Goal: Task Accomplishment & Management: Use online tool/utility

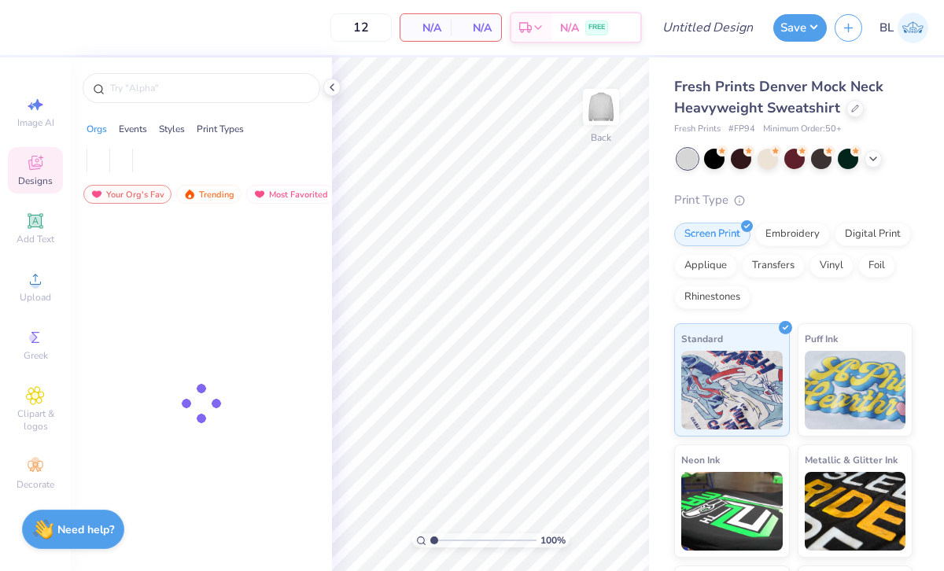
type input "50"
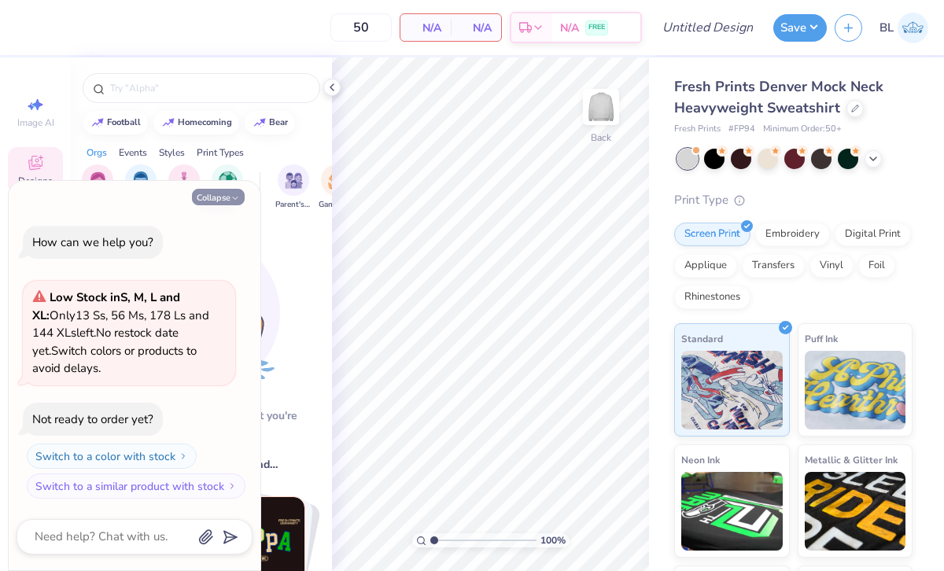
click at [221, 204] on button "Collapse" at bounding box center [218, 197] width 53 height 17
type textarea "x"
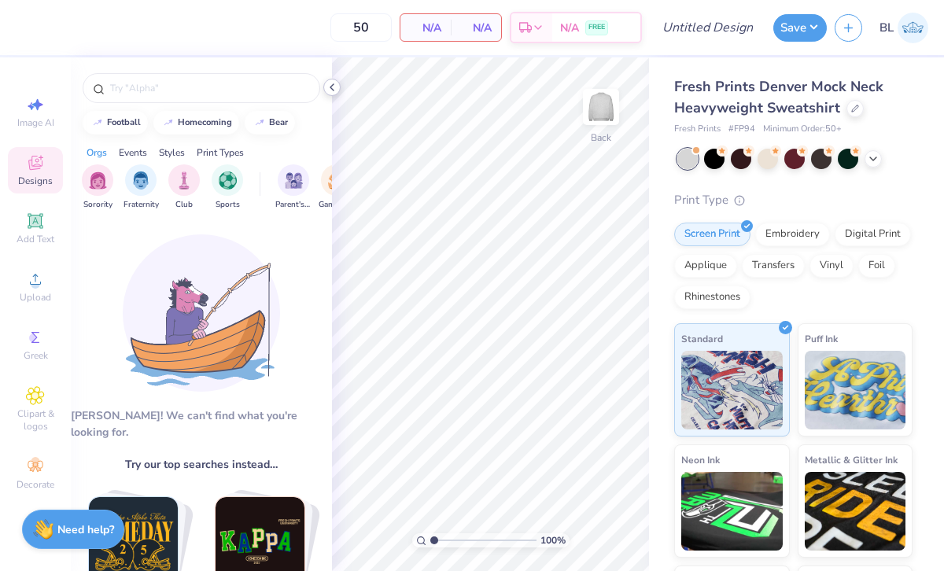
click at [329, 89] on icon at bounding box center [332, 87] width 13 height 13
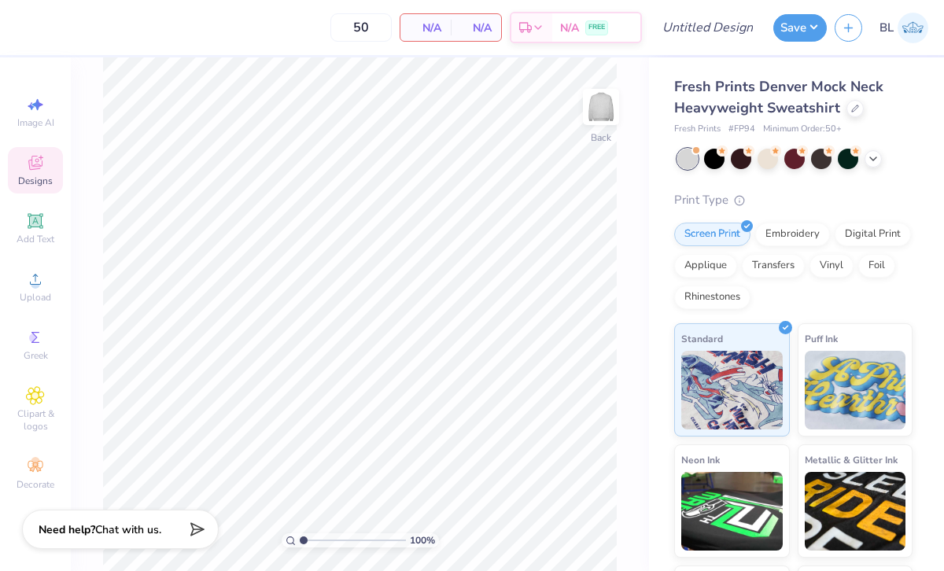
click at [33, 177] on span "Designs" at bounding box center [35, 181] width 35 height 13
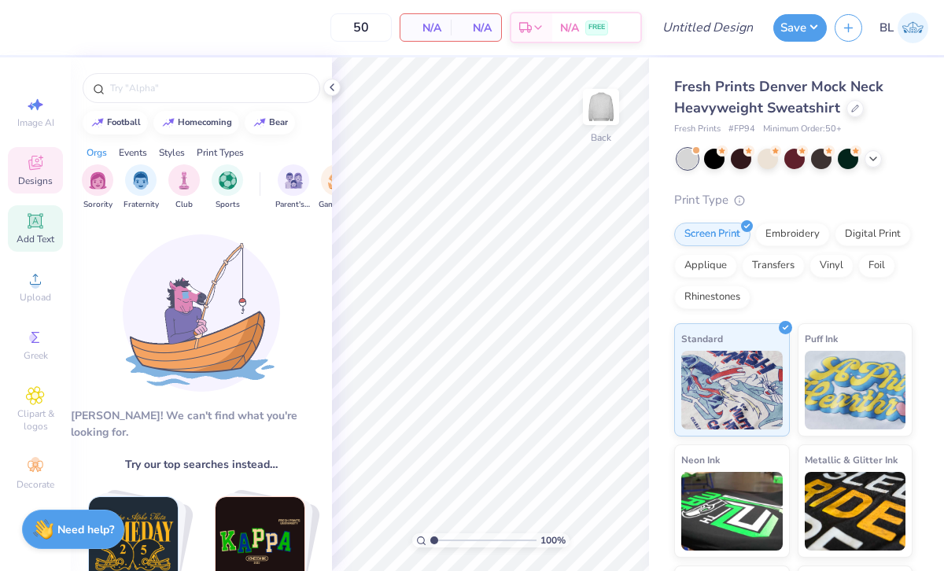
click at [39, 223] on icon at bounding box center [35, 221] width 12 height 12
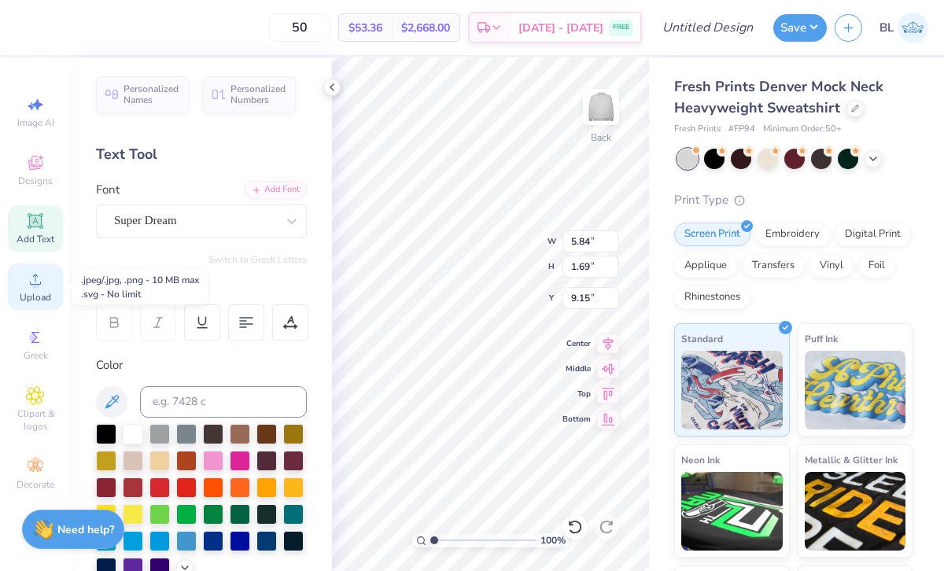
click at [32, 291] on span "Upload" at bounding box center [35, 297] width 31 height 13
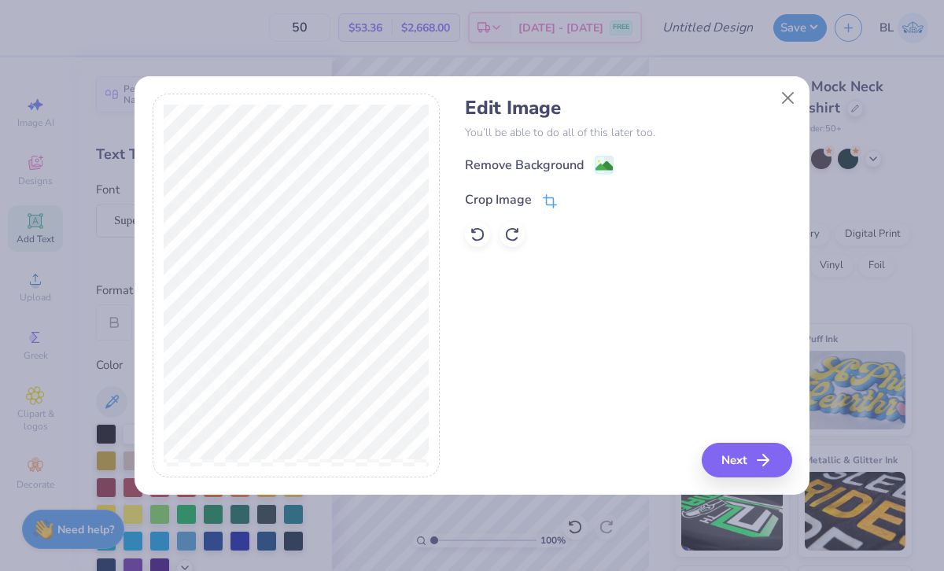
click at [547, 200] on icon at bounding box center [552, 199] width 10 height 10
click at [579, 192] on button at bounding box center [576, 198] width 17 height 17
click at [600, 163] on image at bounding box center [603, 167] width 17 height 17
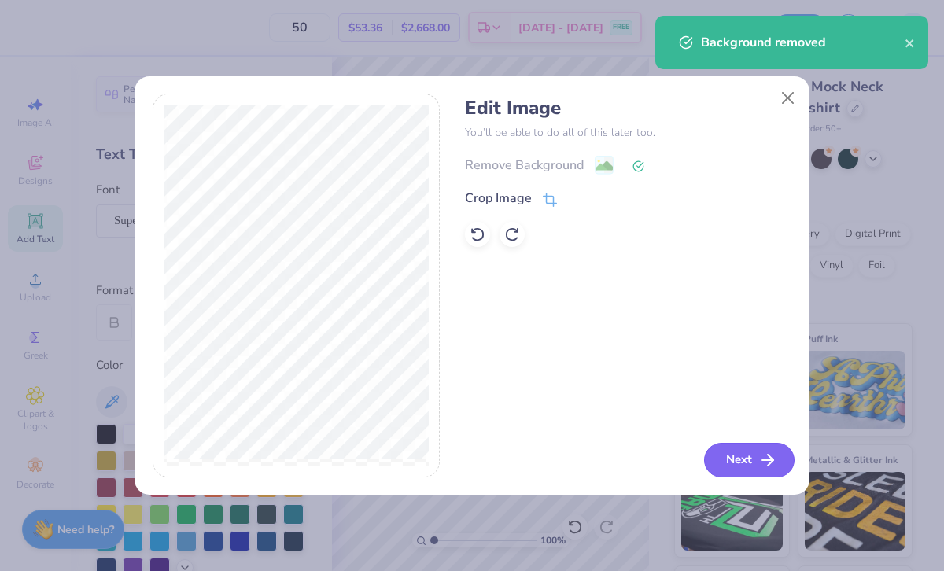
click at [757, 468] on button "Next" at bounding box center [749, 460] width 90 height 35
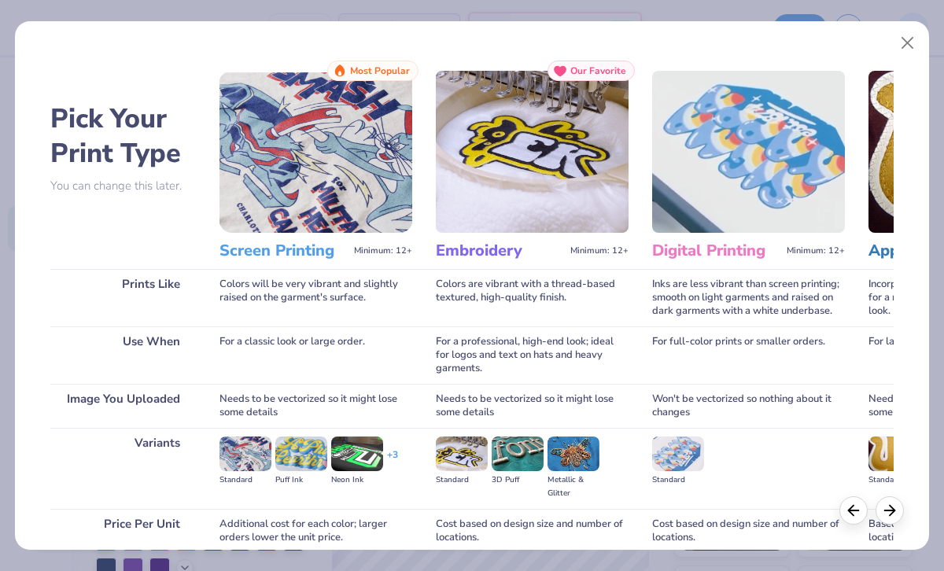
scroll to position [134, 0]
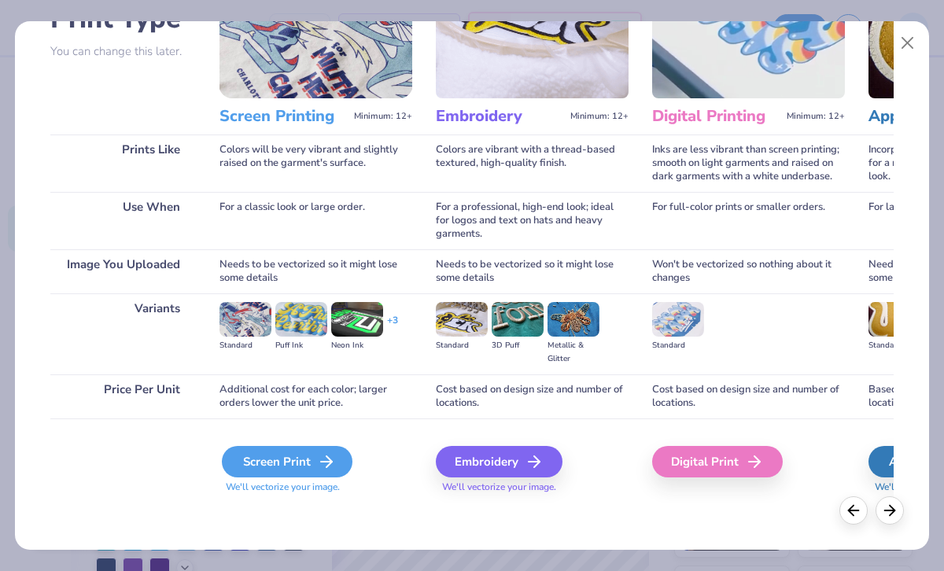
click at [268, 459] on div "Screen Print" at bounding box center [287, 461] width 131 height 31
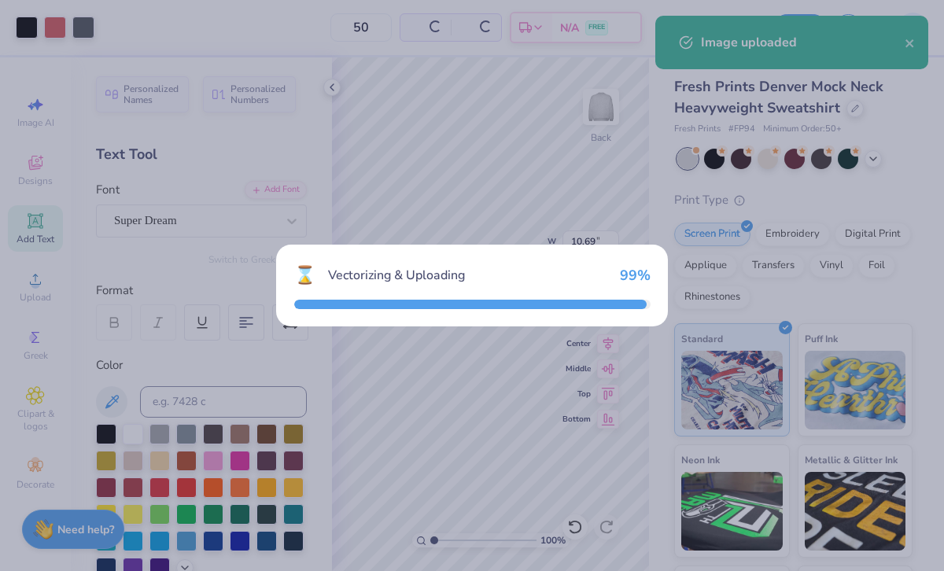
type input "10.69"
type input "6.83"
type input "6.59"
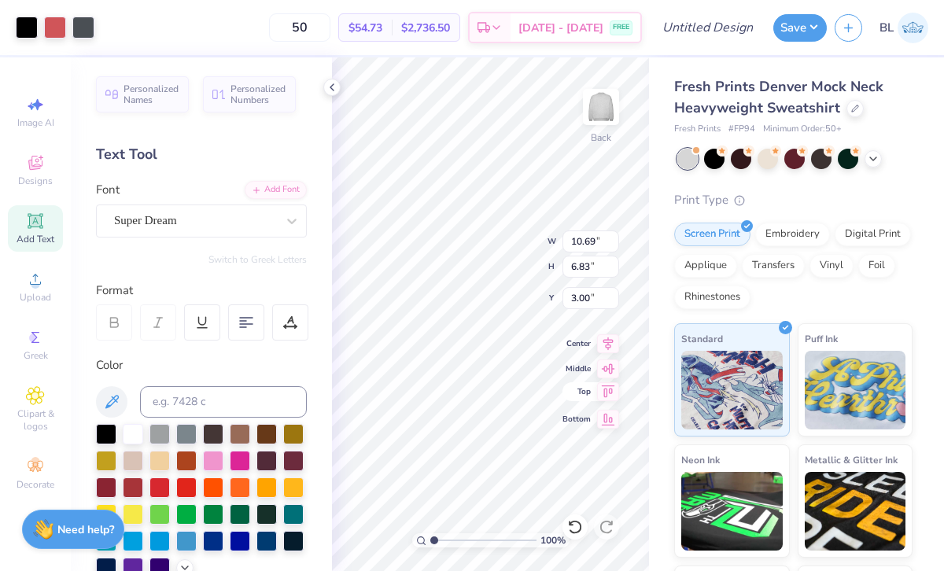
type input "3.00"
type input "12.61"
type input "8.05"
type input "14.92"
type input "9.53"
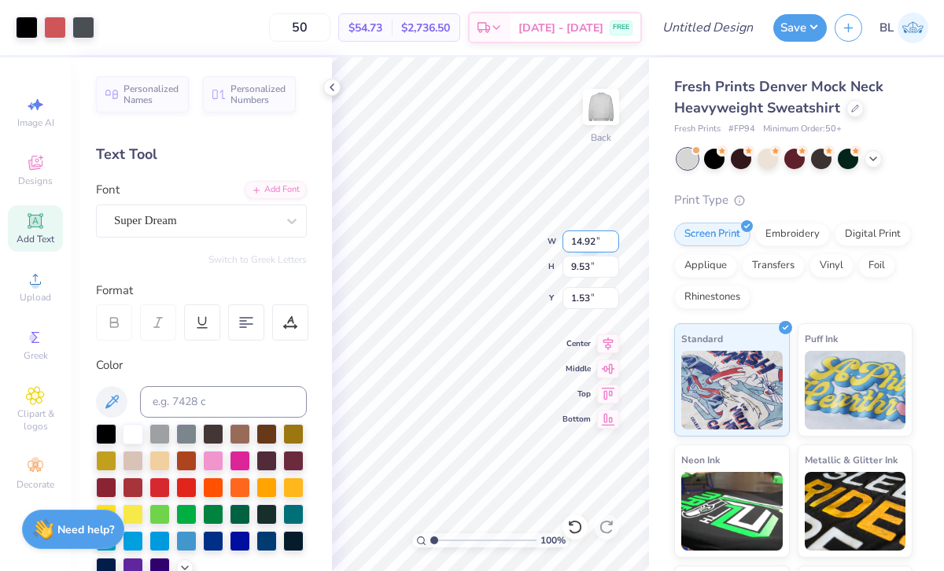
type input "1.53"
type input "0.34"
type input "0.51"
type input "1.53"
type input "0.82"
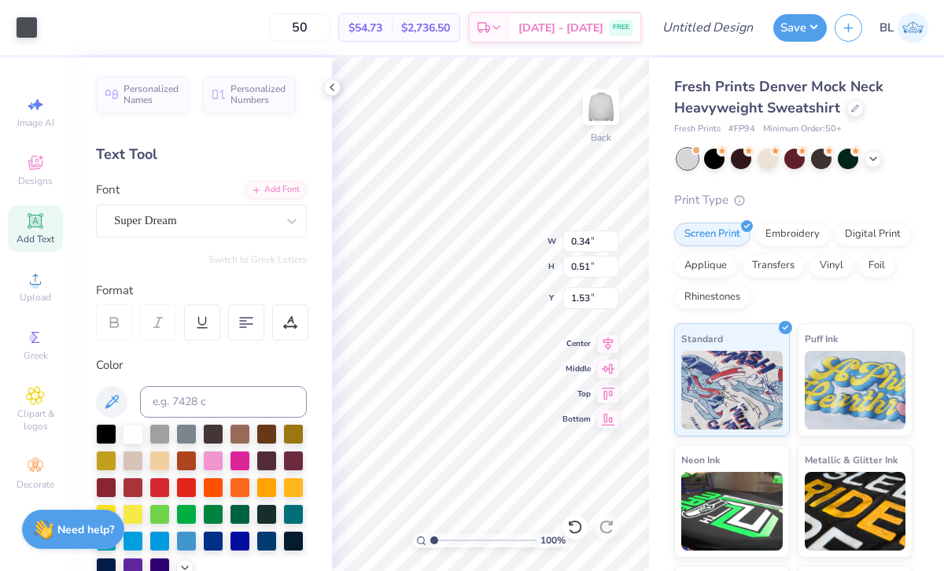
type input "1.06"
type input "1.54"
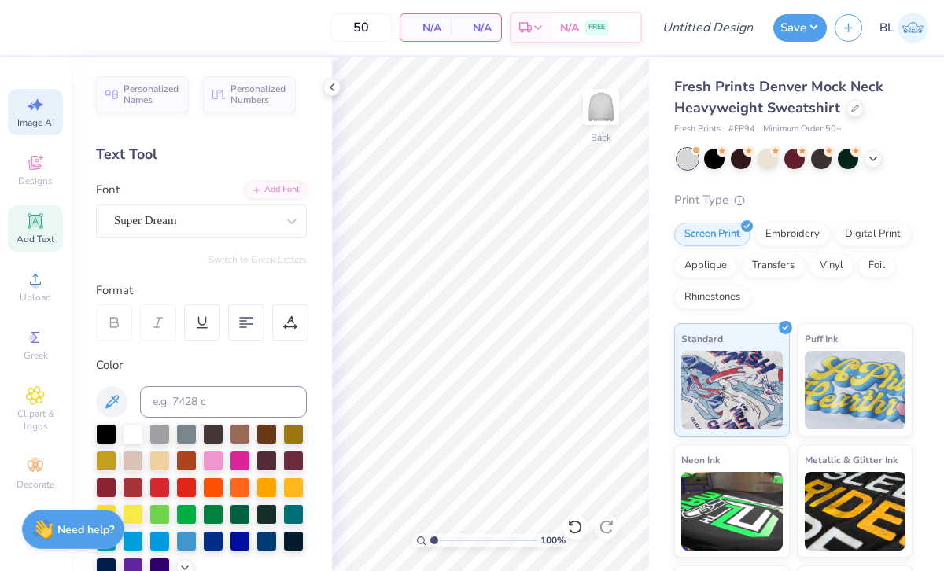
click at [35, 118] on span "Image AI" at bounding box center [35, 122] width 37 height 13
select select "4"
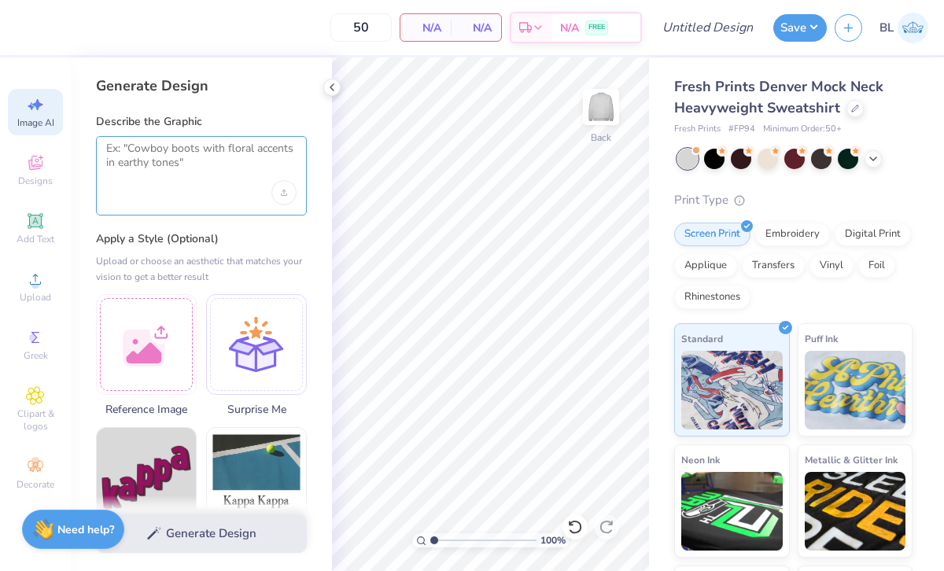
click at [138, 156] on textarea at bounding box center [201, 161] width 190 height 39
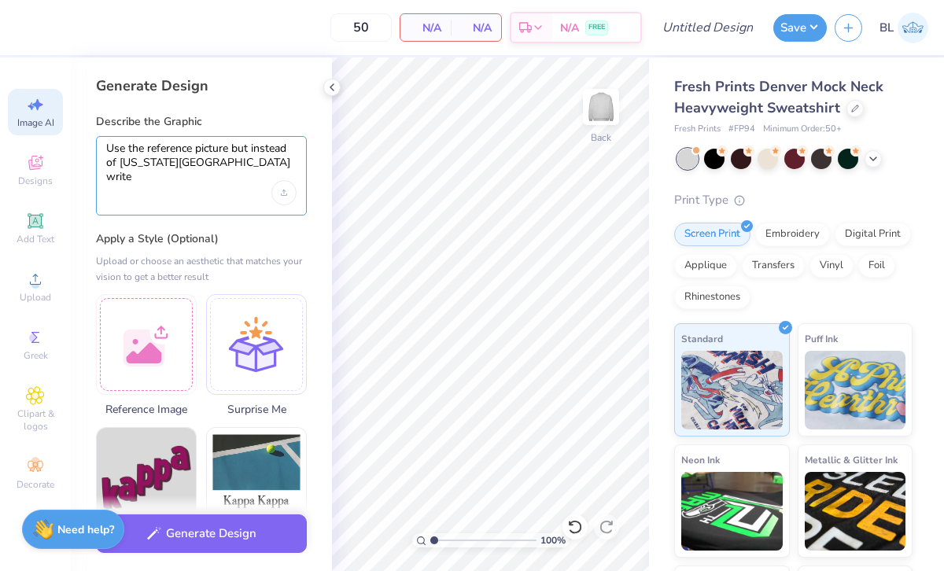
click at [166, 157] on textarea "Use the reference picture but instead of North carolina state university write" at bounding box center [201, 161] width 190 height 39
click at [187, 159] on textarea "Use the reference picture but instead of North carolina state university write" at bounding box center [201, 161] width 190 height 39
click at [166, 161] on textarea "Use the reference picture but instead of North carolina state university write" at bounding box center [201, 161] width 190 height 39
click at [293, 162] on textarea "Use the reference picture but instead of North carolina state university write" at bounding box center [201, 161] width 190 height 39
click at [157, 160] on textarea "Use the reference picture but instead of North carolina state university write" at bounding box center [201, 161] width 190 height 39
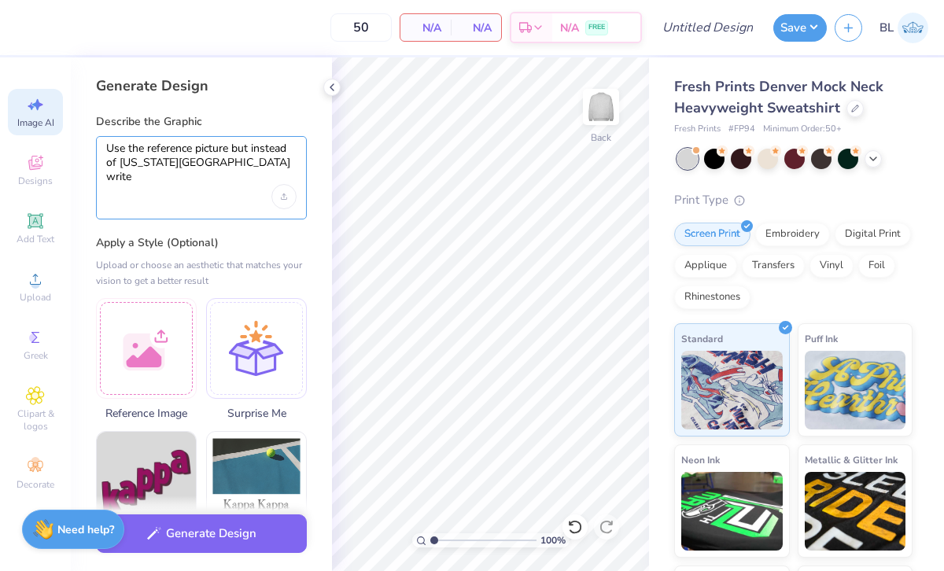
click at [229, 181] on textarea "Use the reference picture but instead of North Carolina state university write" at bounding box center [201, 163] width 190 height 43
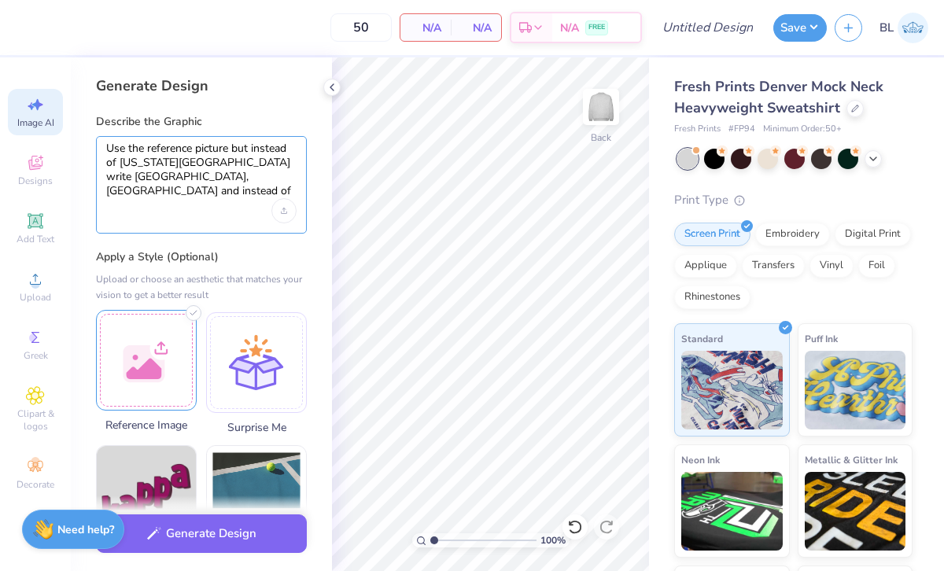
type textarea "Use the reference picture but instead of North Carolina state university write …"
click at [146, 367] on div at bounding box center [146, 360] width 101 height 101
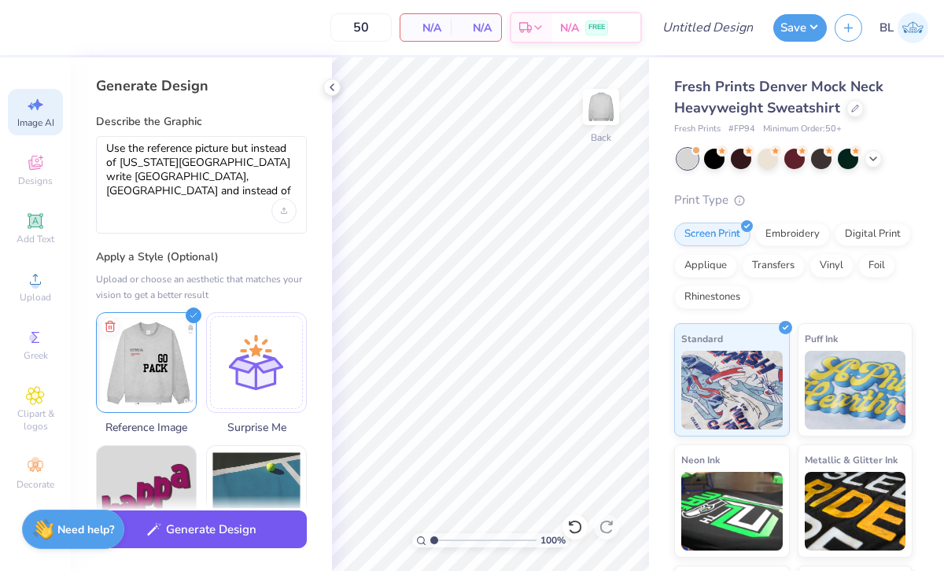
click at [233, 525] on button "Generate Design" at bounding box center [201, 529] width 211 height 39
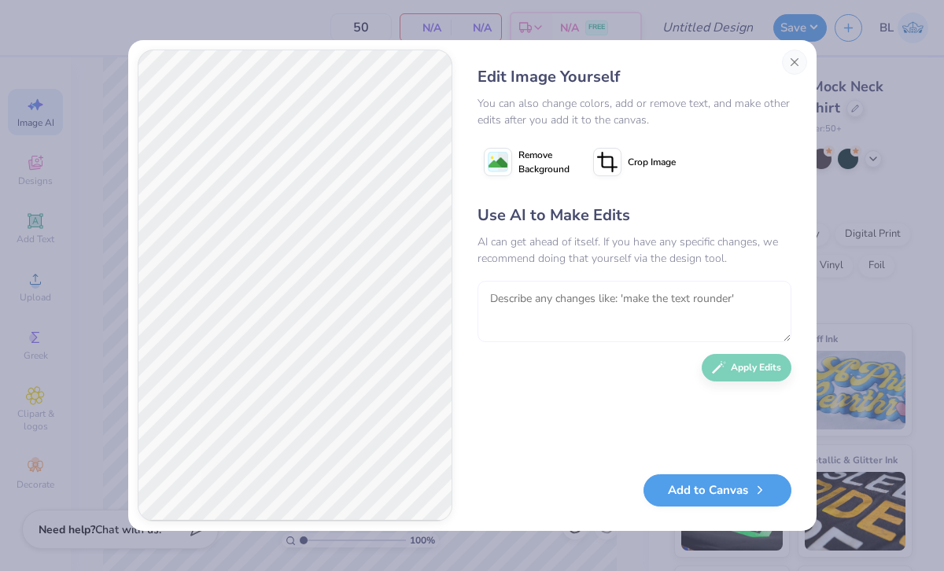
click at [520, 311] on textarea at bounding box center [634, 311] width 314 height 61
type textarea "P"
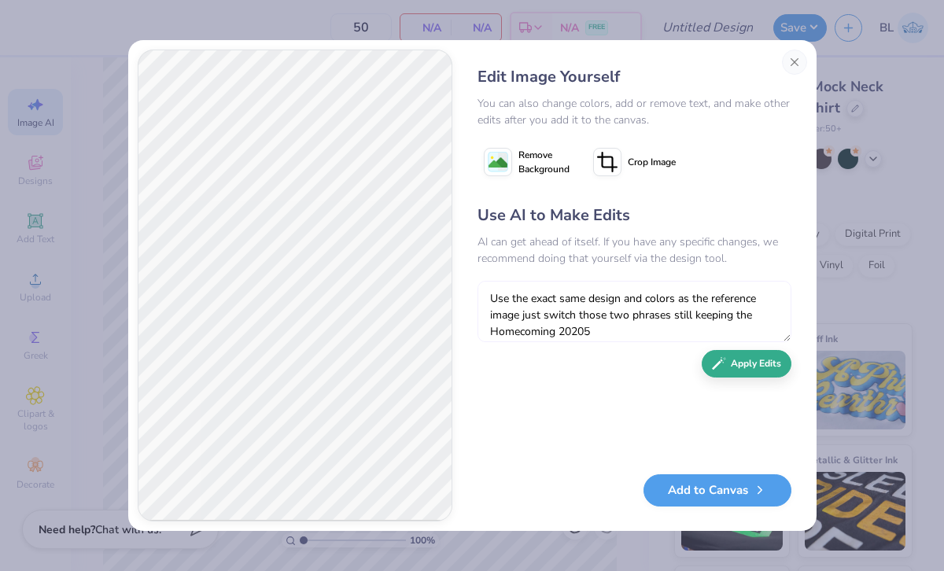
type textarea "Use the exact same design and colors as the reference image just switch those t…"
click at [750, 367] on button "Apply Edits" at bounding box center [747, 364] width 90 height 28
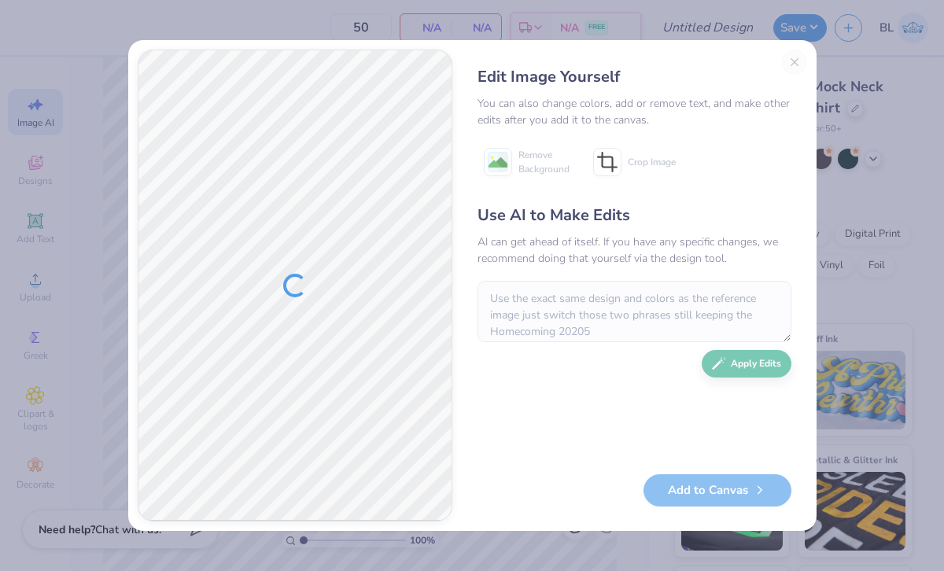
type textarea "x"
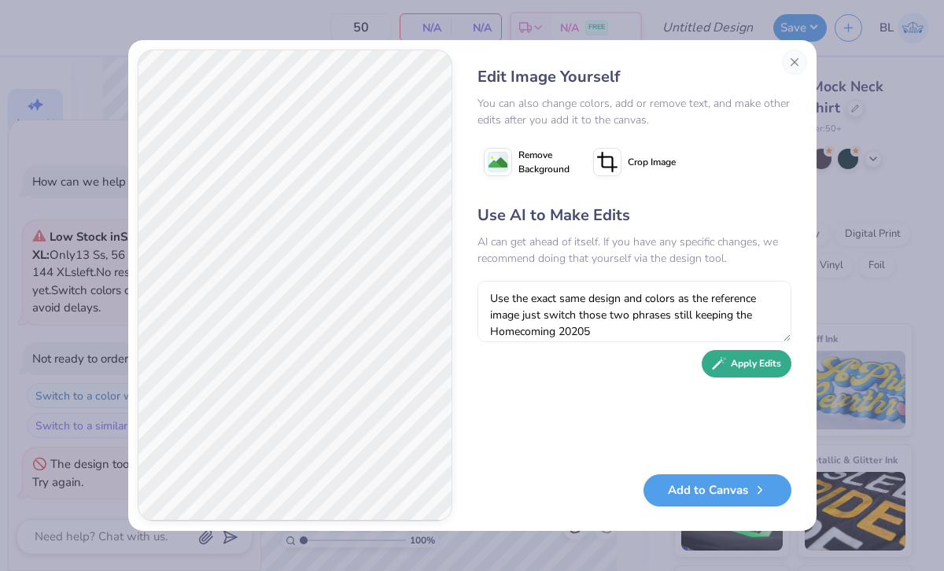
click at [740, 357] on button "Apply Edits" at bounding box center [747, 364] width 90 height 28
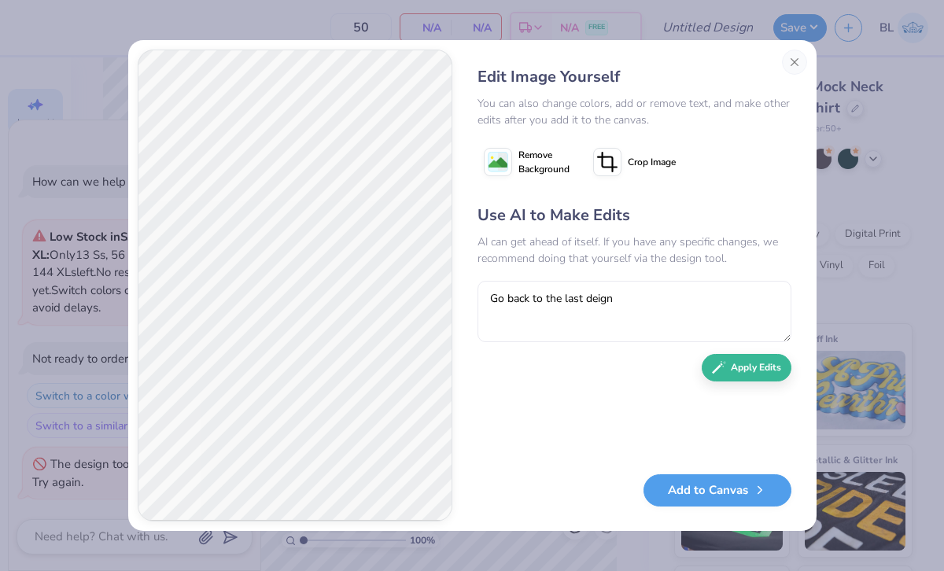
type textarea "Go back to the last [PERSON_NAME]"
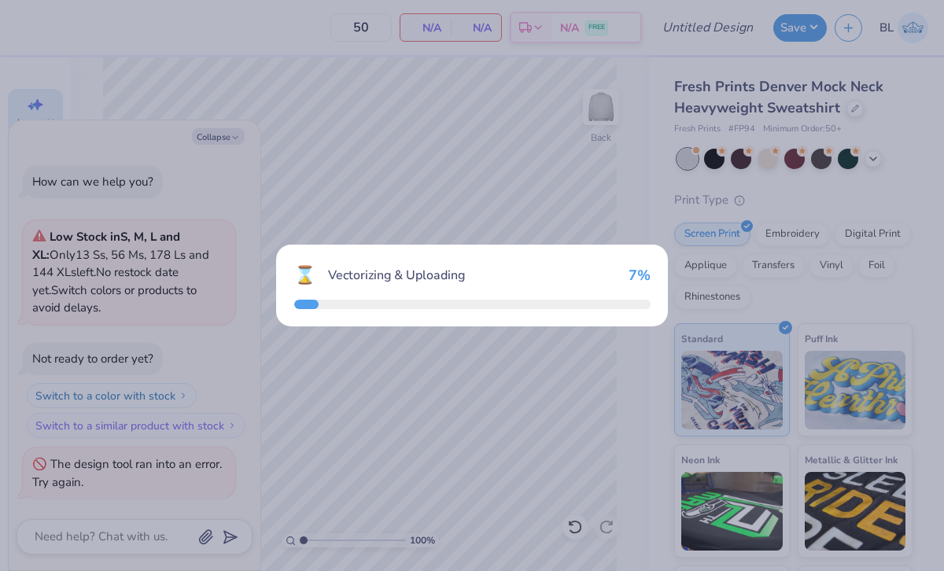
select select "4"
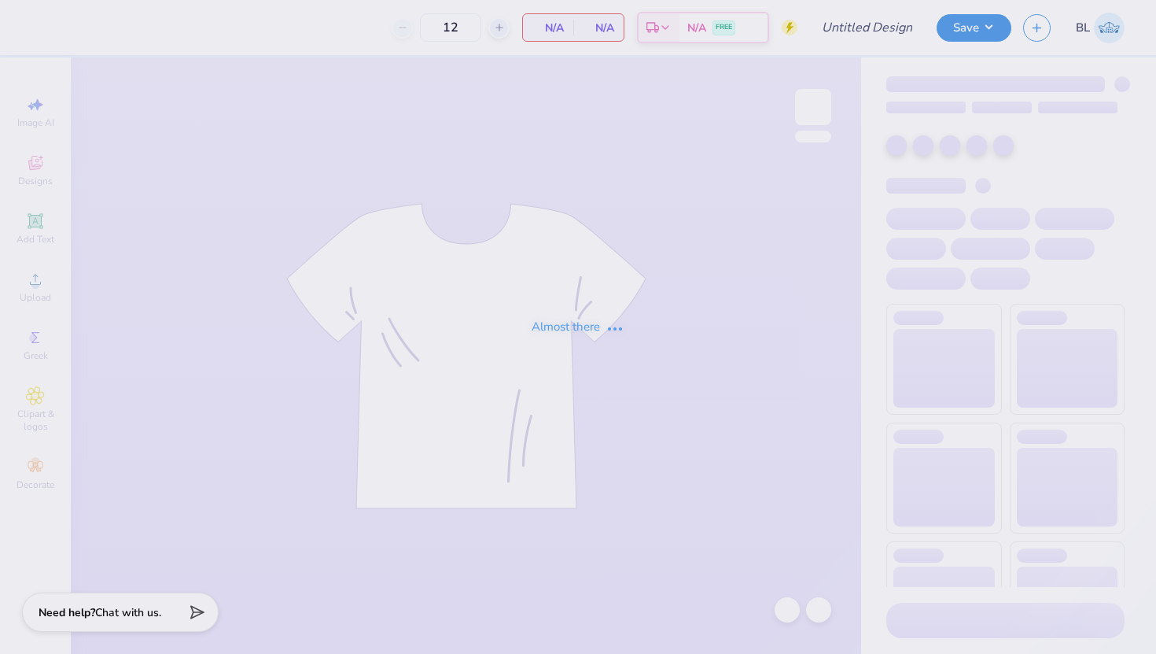
type input "100"
type input "[PERSON_NAME]"
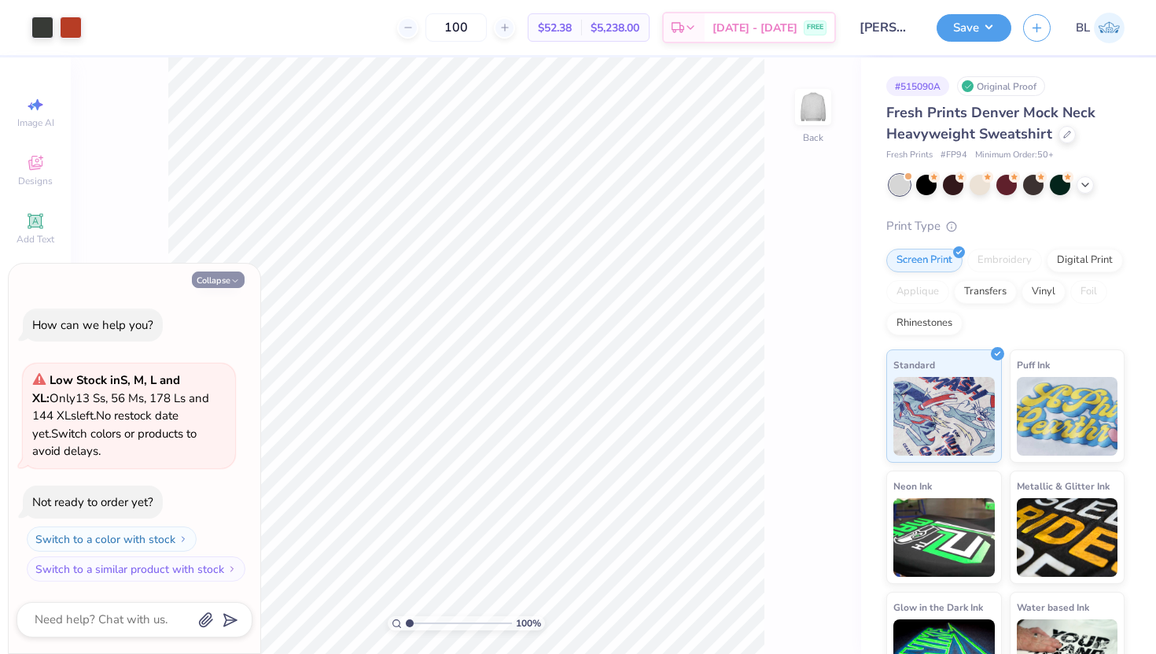
click at [199, 280] on button "Collapse" at bounding box center [218, 279] width 53 height 17
type textarea "x"
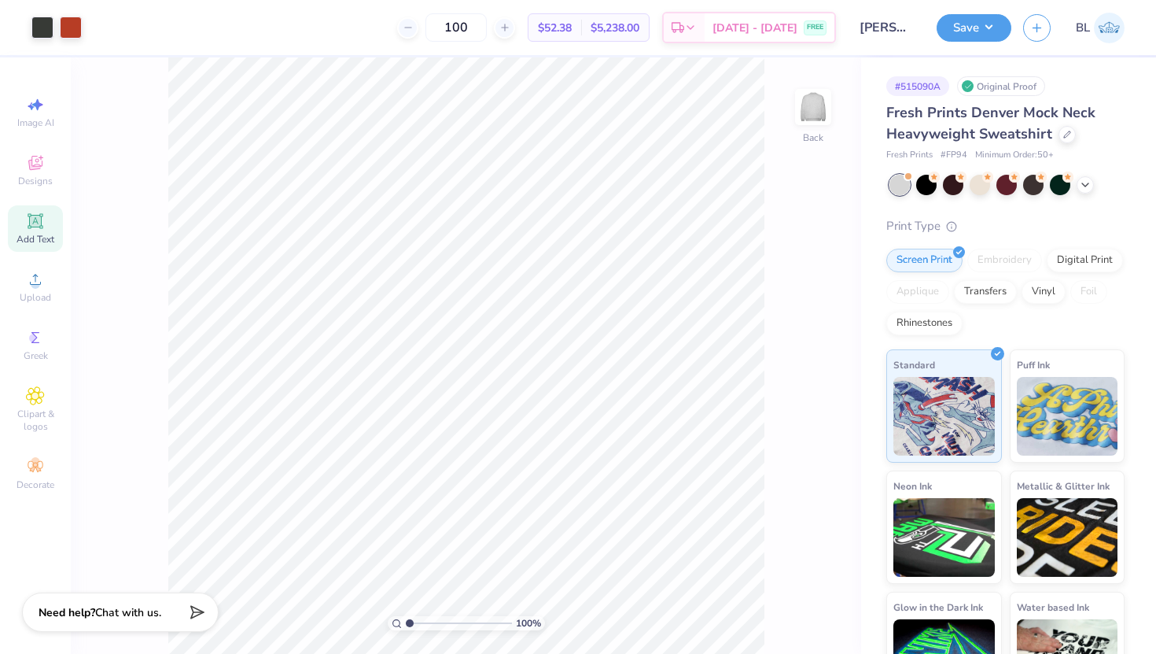
click at [38, 226] on icon at bounding box center [35, 221] width 12 height 12
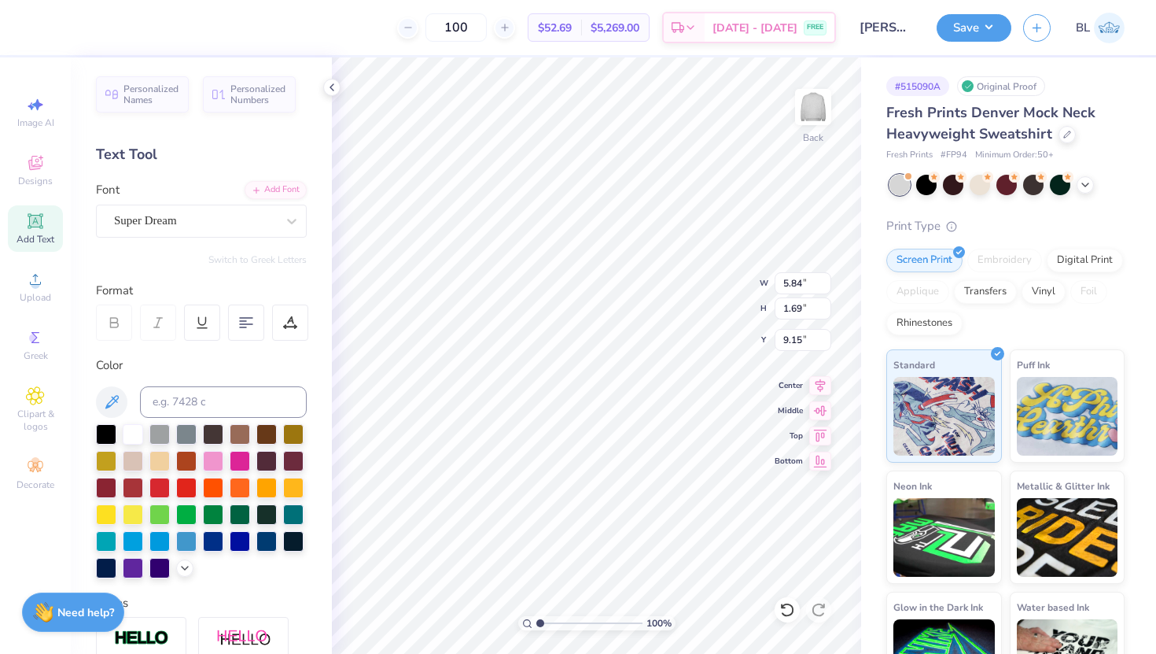
type textarea "T"
type textarea "Panhellenic x cofs"
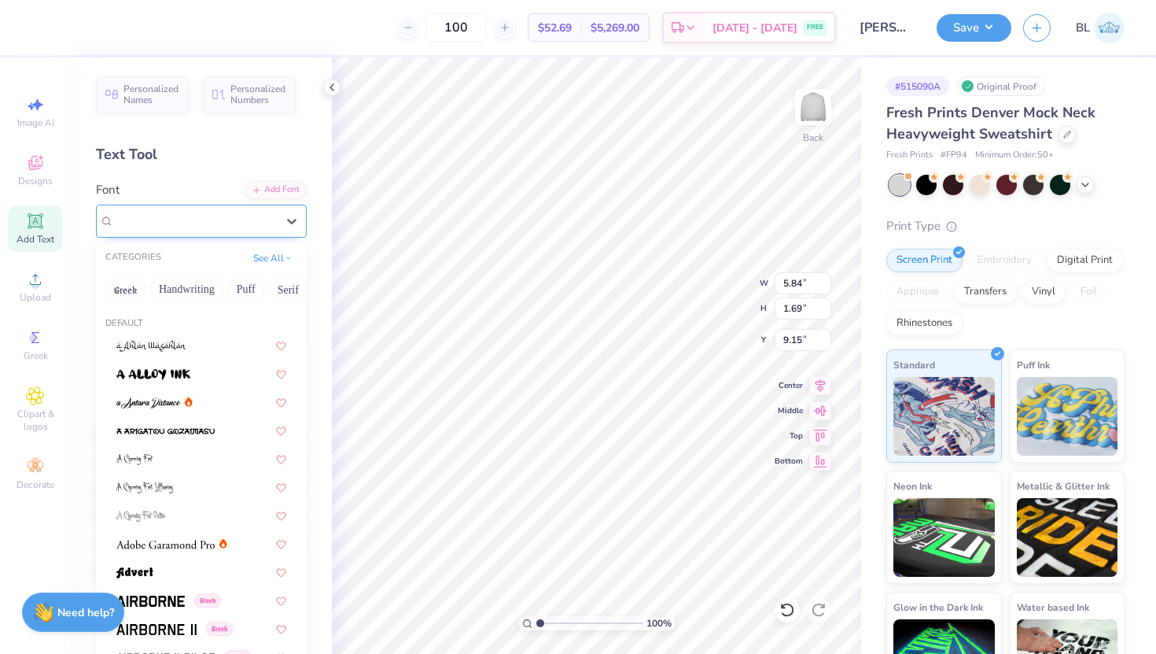
click at [255, 208] on div "Super Dream" at bounding box center [194, 220] width 165 height 24
click at [175, 543] on img at bounding box center [165, 544] width 98 height 11
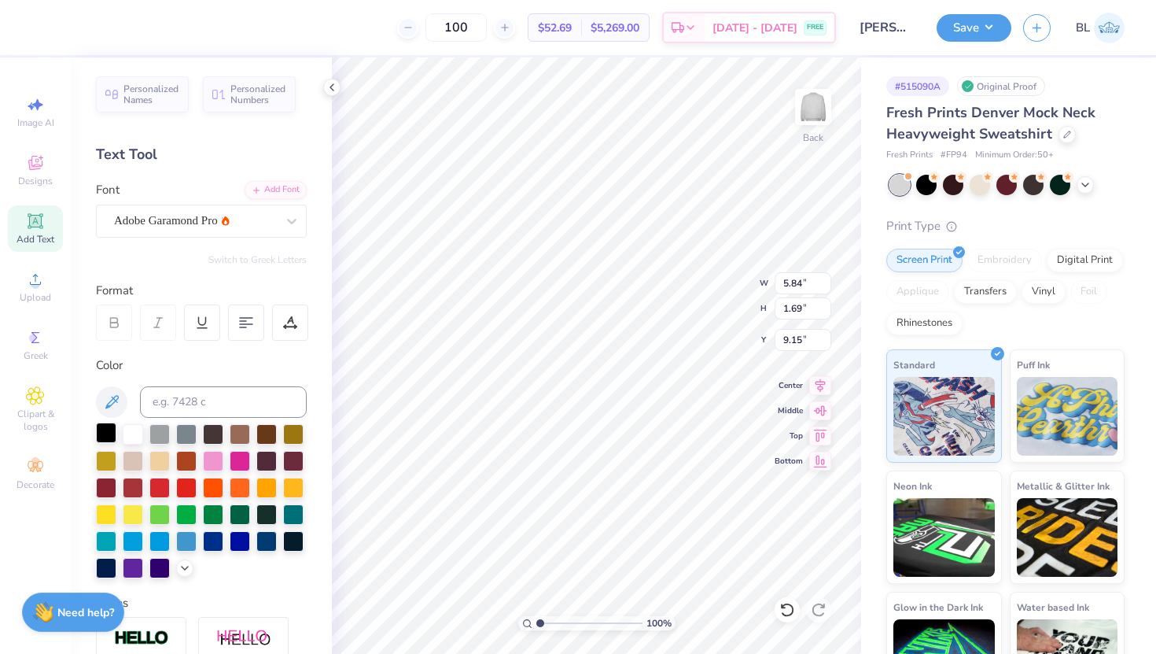
click at [106, 431] on div at bounding box center [106, 432] width 20 height 20
click at [188, 484] on div at bounding box center [186, 486] width 20 height 20
click at [161, 487] on div at bounding box center [159, 486] width 20 height 20
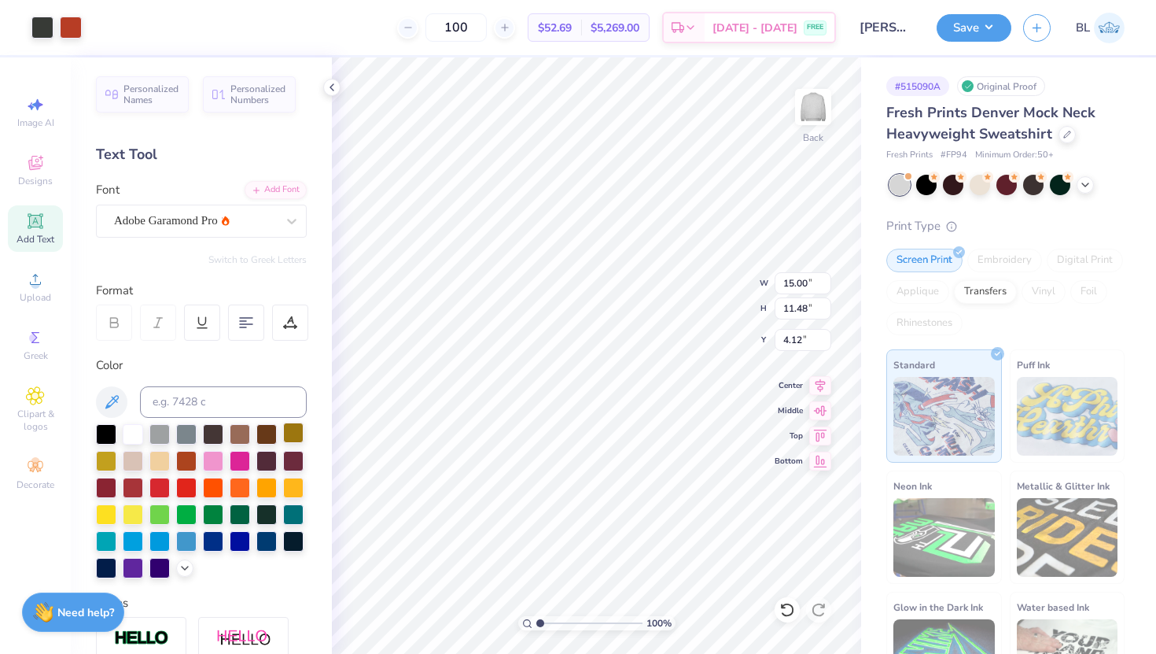
type input "15.00"
type input "11.48"
type input "4.12"
type input "16.27"
type input "1.75"
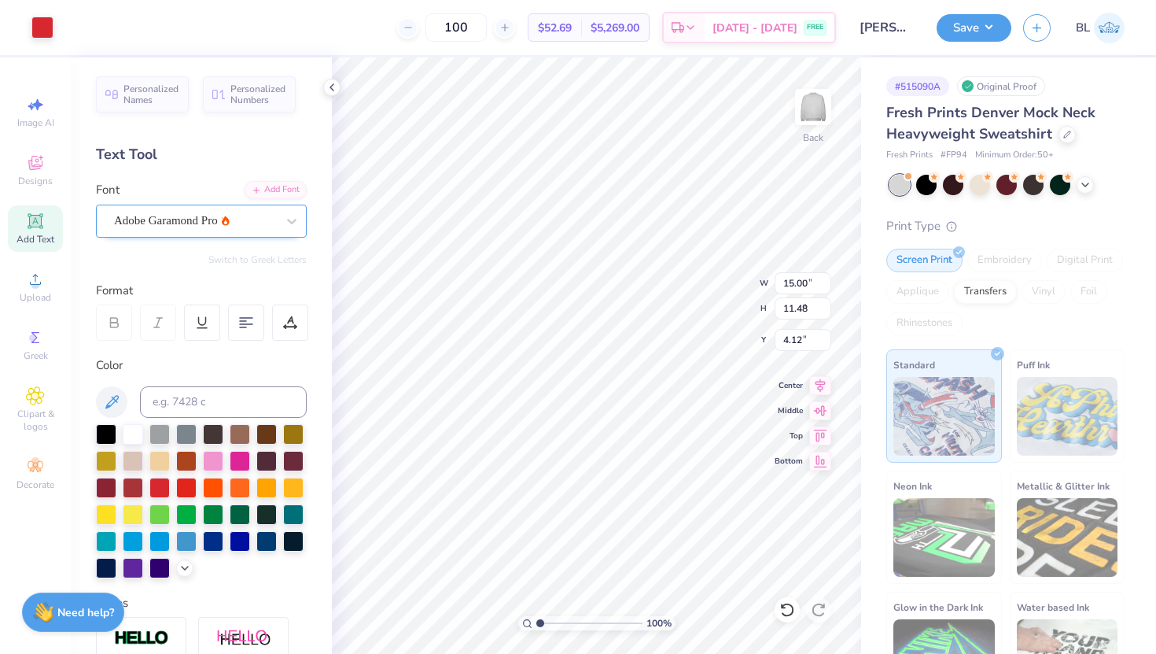
type input "9.13"
click at [183, 402] on input at bounding box center [223, 401] width 167 height 31
type input "7599"
type input "11.88"
type input "1.28"
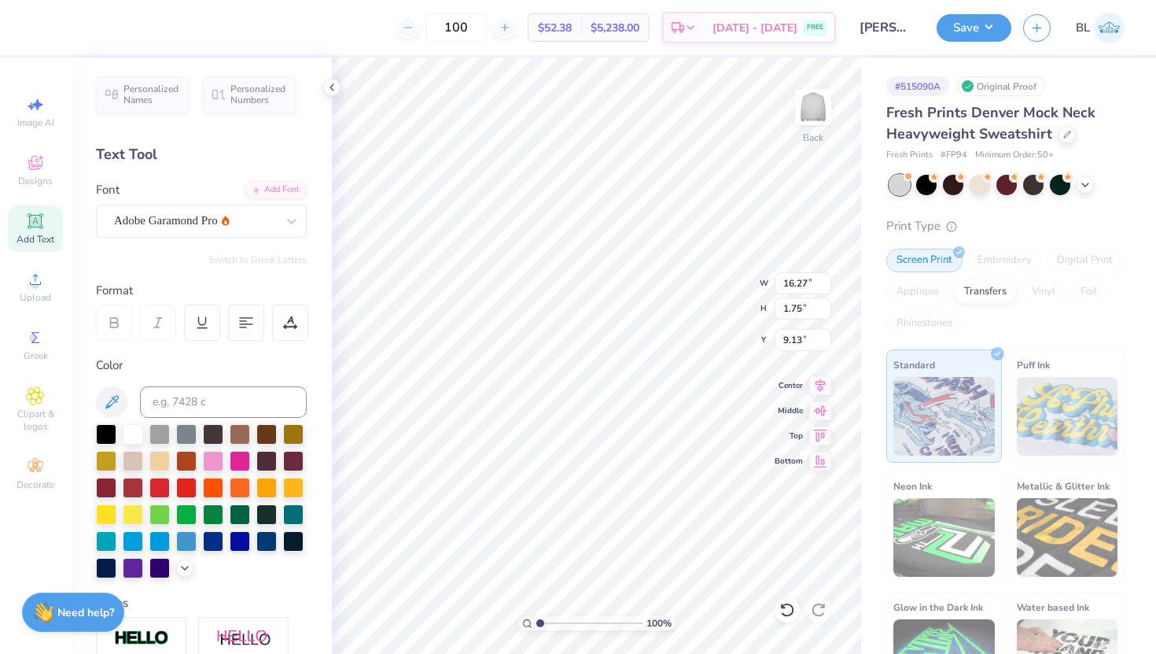
type input "9.60"
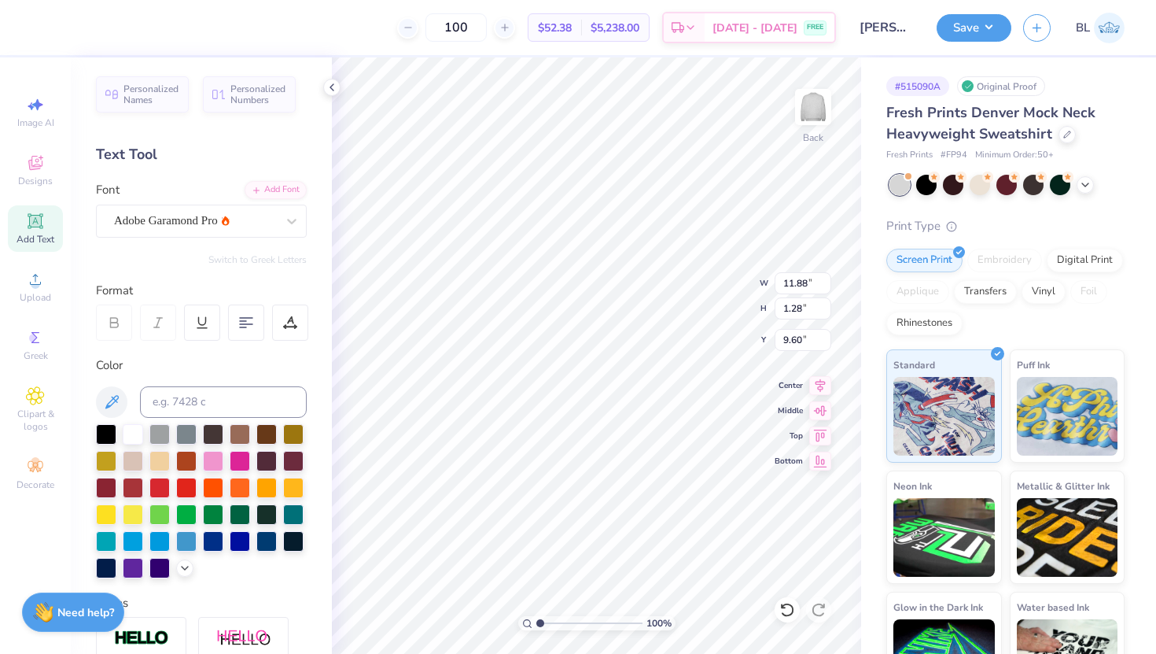
type input "1.30"
type input "11.88"
type input "4.30"
type input "0.84"
type input "7.72"
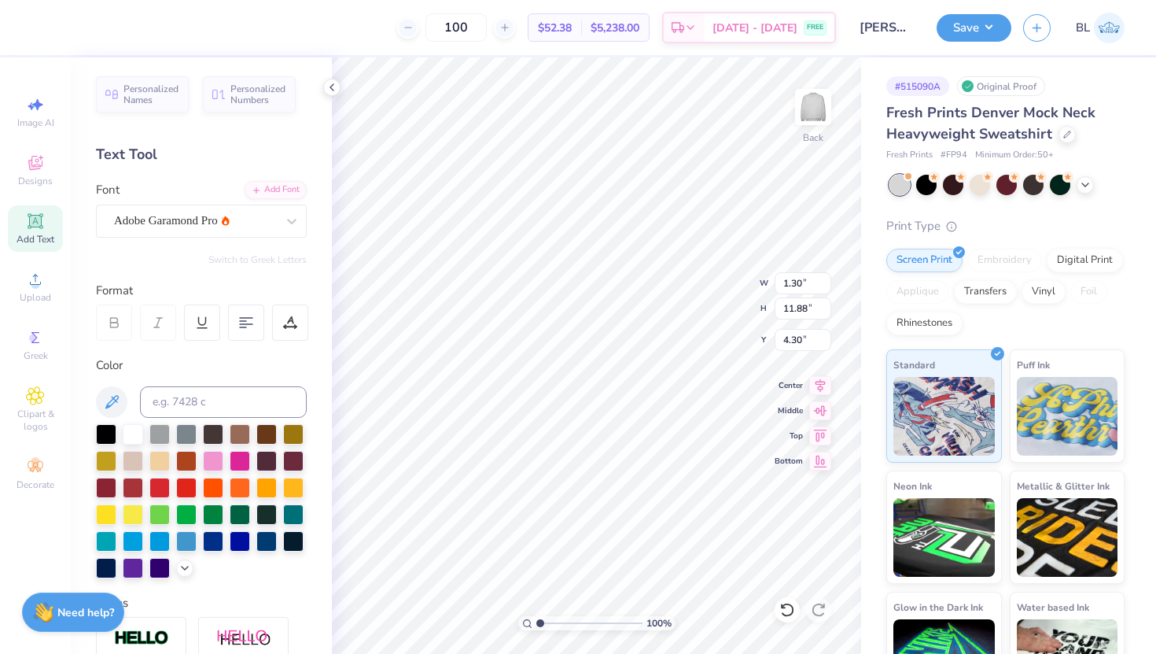
type input "8.45"
type input "7.72"
type input "0.90"
type input "11.87"
type input "4.87"
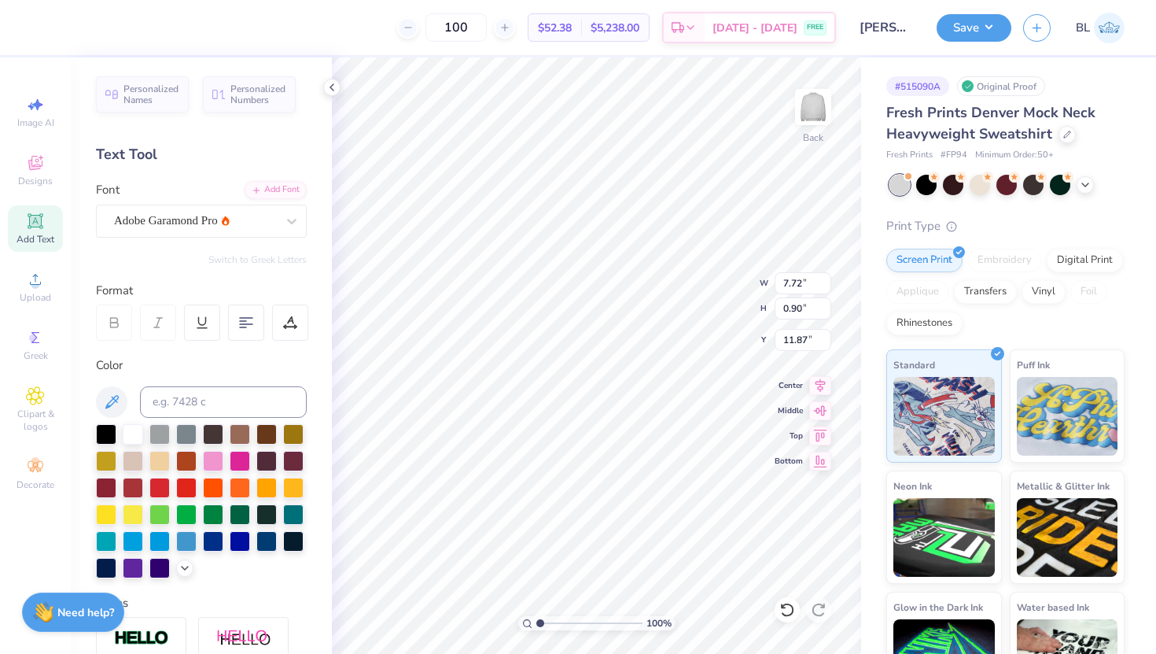
type input "0.57"
type input "12.17"
